Goal: Task Accomplishment & Management: Manage account settings

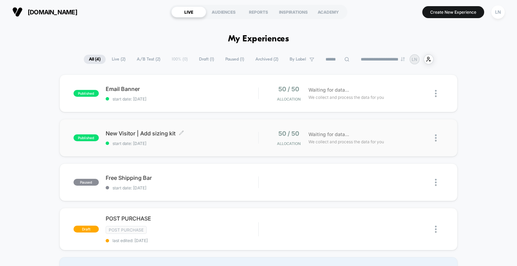
click at [131, 139] on div "New Visitor | Add sizing kit Click to edit experience details Click to edit exp…" at bounding box center [182, 138] width 153 height 16
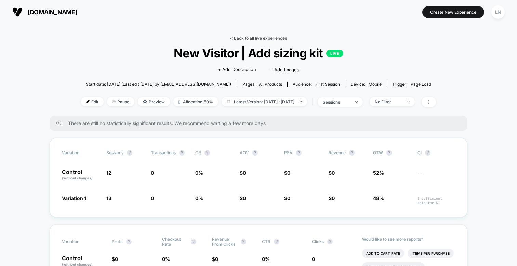
click at [264, 40] on link "< Back to all live experiences" at bounding box center [258, 38] width 57 height 5
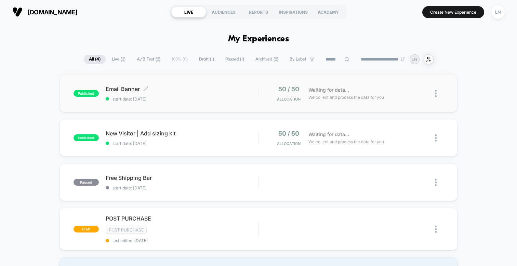
click at [132, 91] on span "Email Banner Click to edit experience details" at bounding box center [182, 89] width 153 height 7
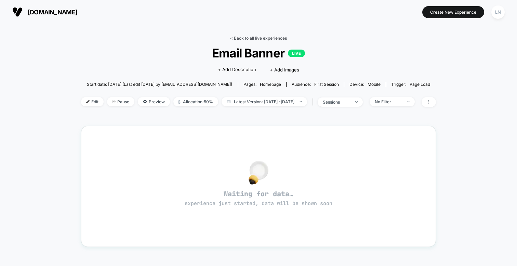
click at [250, 37] on link "< Back to all live experiences" at bounding box center [258, 38] width 57 height 5
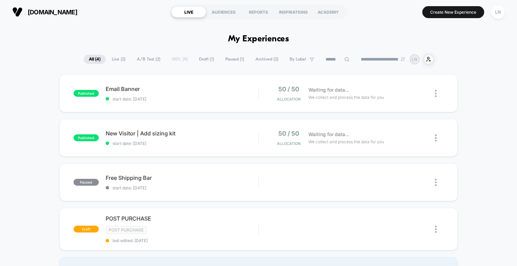
click at [51, 107] on div "published Email Banner start date: [DATE] 50 / 50 Allocation Waiting for data..…" at bounding box center [258, 180] width 517 height 210
